Goal: Task Accomplishment & Management: Manage account settings

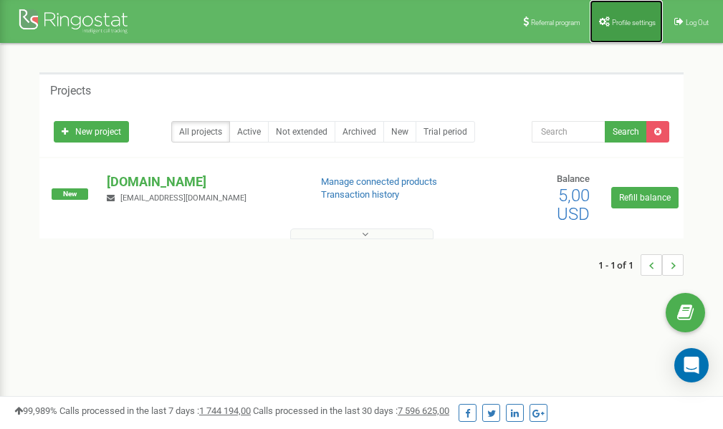
click at [625, 24] on span "Profile settings" at bounding box center [634, 23] width 44 height 8
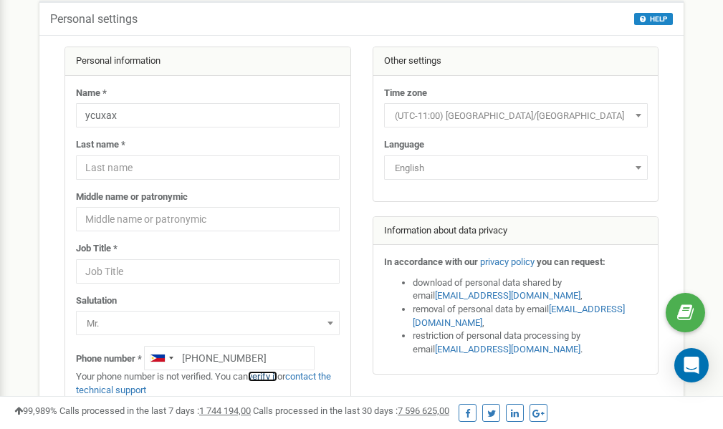
click at [272, 376] on link "verify it" at bounding box center [262, 376] width 29 height 11
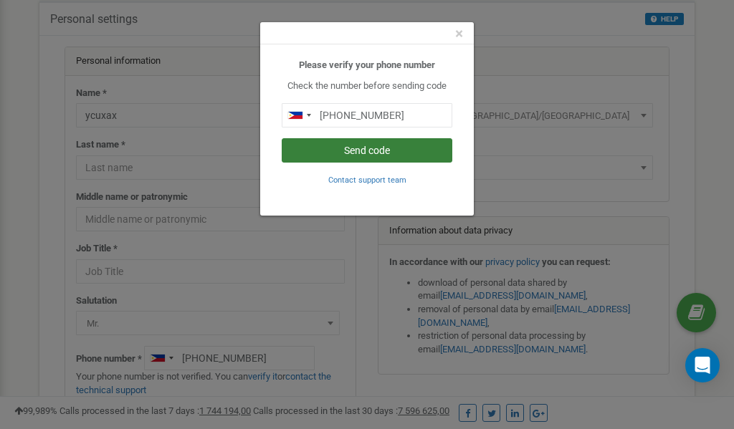
click at [345, 154] on button "Send code" at bounding box center [367, 150] width 171 height 24
